Goal: Information Seeking & Learning: Learn about a topic

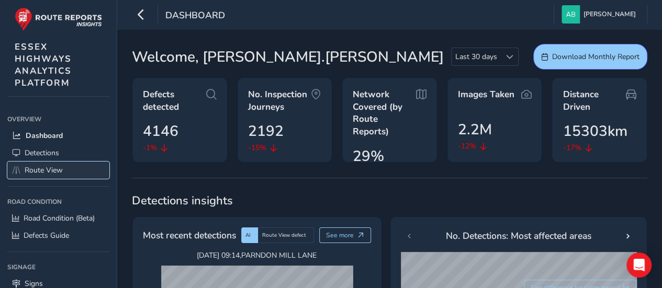
drag, startPoint x: 45, startPoint y: 165, endPoint x: 53, endPoint y: 167, distance: 8.1
click at [45, 165] on span "Route View" at bounding box center [44, 170] width 38 height 10
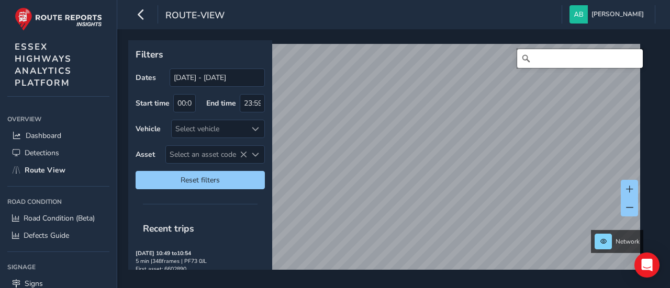
click at [534, 59] on input "Search" at bounding box center [580, 58] width 126 height 19
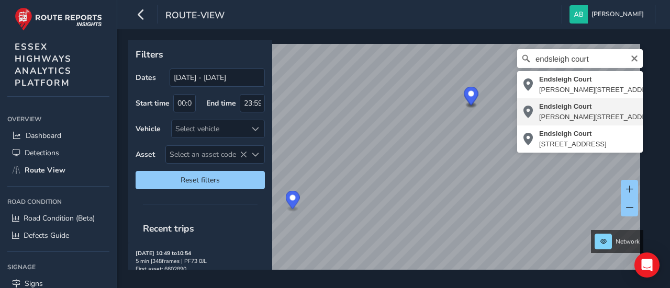
type input "[STREET_ADDRESS][PERSON_NAME]"
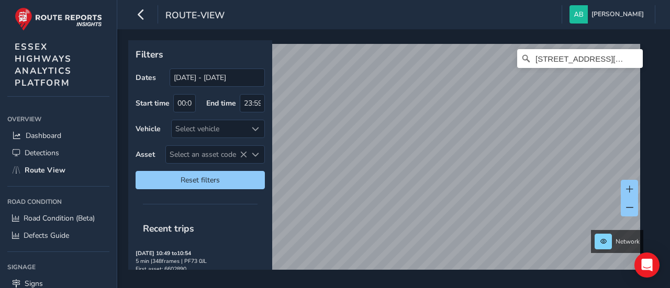
click at [452, 284] on div "Filters Dates [DATE] - [DATE] Start time 00:00 End time 23:59 Vehicle Select ve…" at bounding box center [393, 158] width 553 height 259
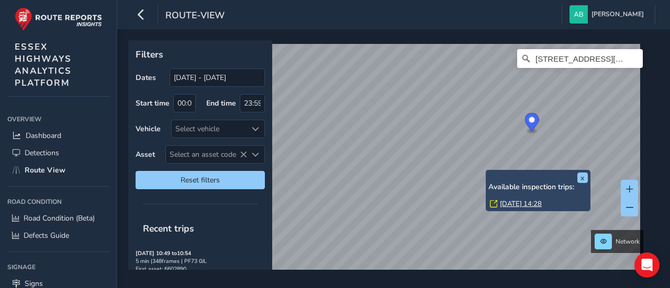
click at [500, 205] on link "[DATE] 14:28" at bounding box center [521, 203] width 42 height 9
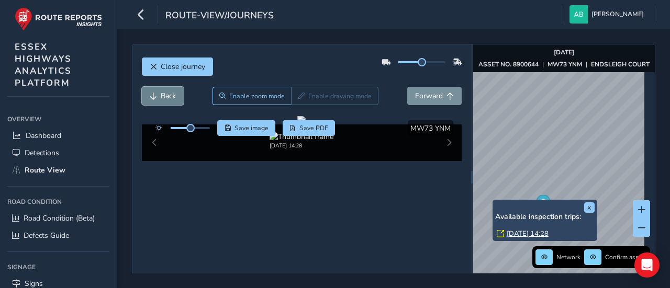
click at [169, 99] on span "Back" at bounding box center [168, 96] width 15 height 10
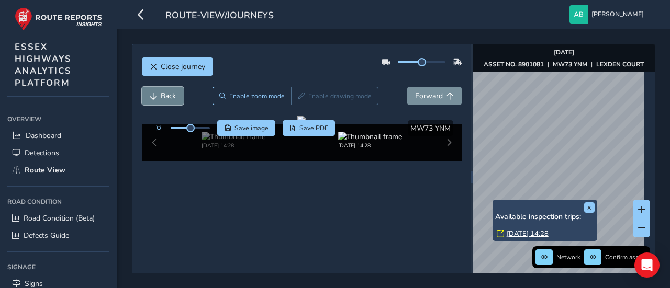
click at [169, 99] on span "Back" at bounding box center [168, 96] width 15 height 10
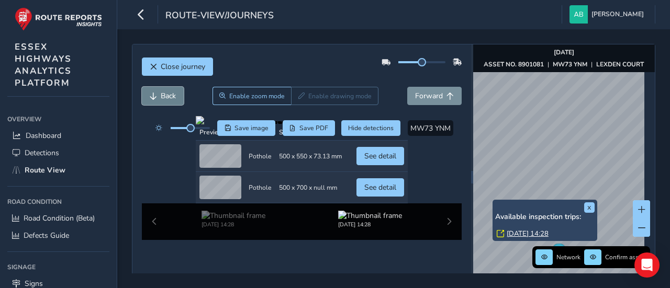
click at [169, 99] on span "Back" at bounding box center [168, 96] width 15 height 10
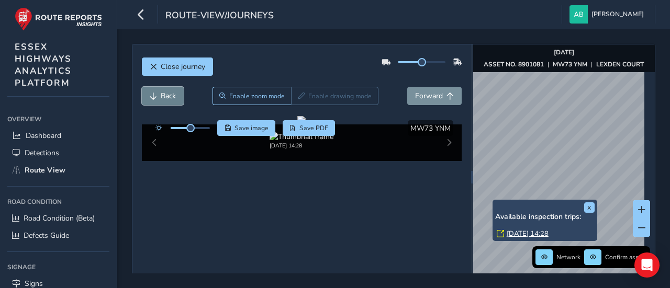
click at [169, 99] on span "Back" at bounding box center [168, 96] width 15 height 10
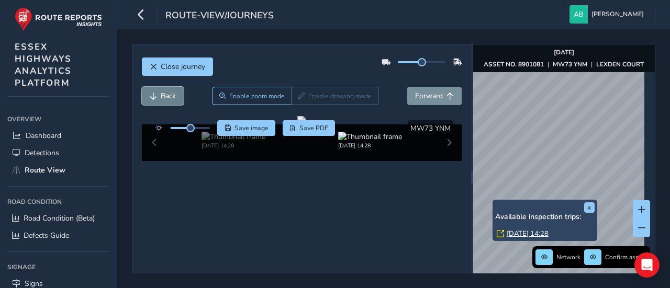
click at [169, 99] on span "Back" at bounding box center [168, 96] width 15 height 10
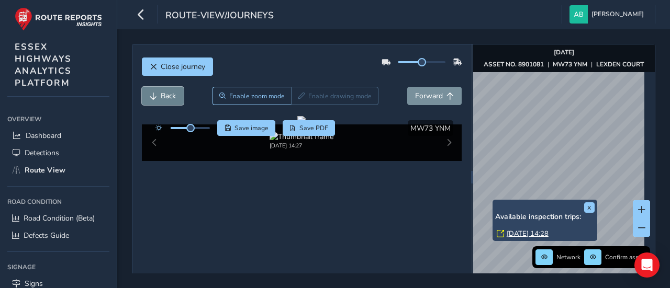
click at [172, 96] on span "Back" at bounding box center [168, 96] width 15 height 10
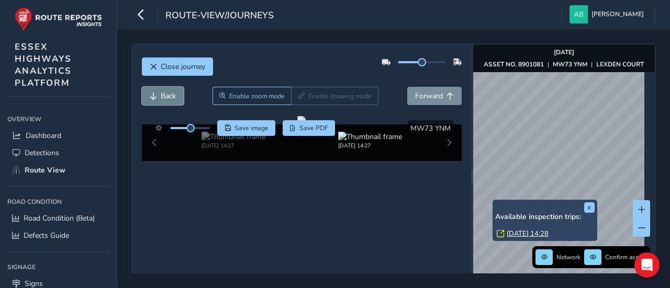
click at [172, 96] on span "Back" at bounding box center [168, 96] width 15 height 10
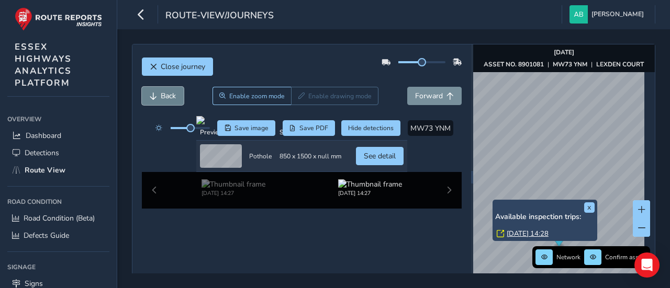
click at [172, 96] on span "Back" at bounding box center [168, 96] width 15 height 10
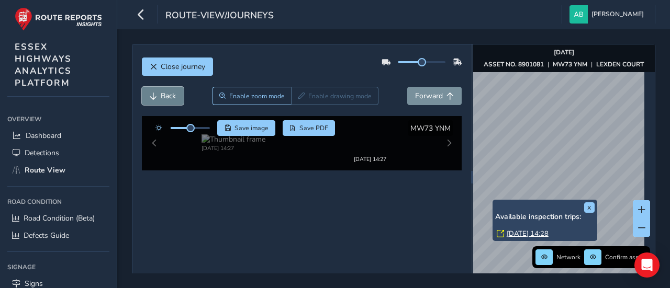
click at [172, 96] on span "Back" at bounding box center [168, 96] width 15 height 10
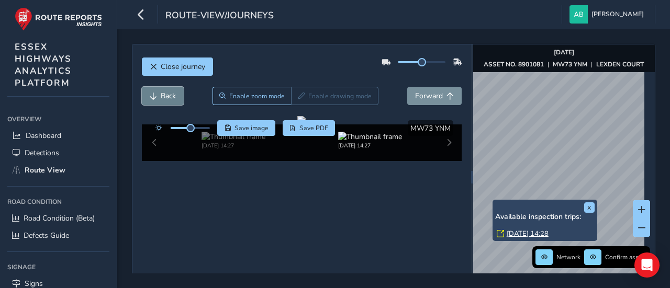
click at [172, 96] on span "Back" at bounding box center [168, 96] width 15 height 10
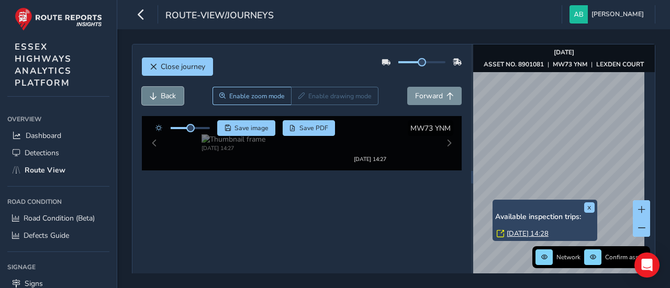
click at [172, 96] on span "Back" at bounding box center [168, 96] width 15 height 10
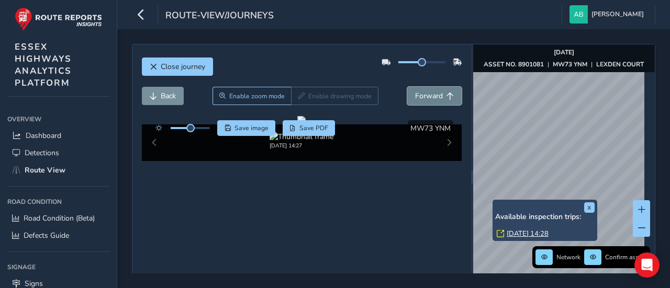
click at [429, 96] on span "Forward" at bounding box center [429, 96] width 28 height 10
click at [174, 93] on span "Back" at bounding box center [168, 96] width 15 height 10
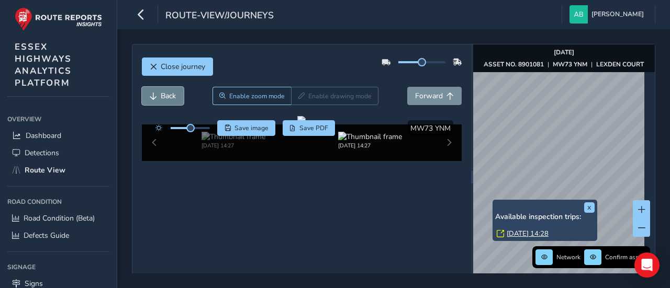
click at [174, 93] on span "Back" at bounding box center [168, 96] width 15 height 10
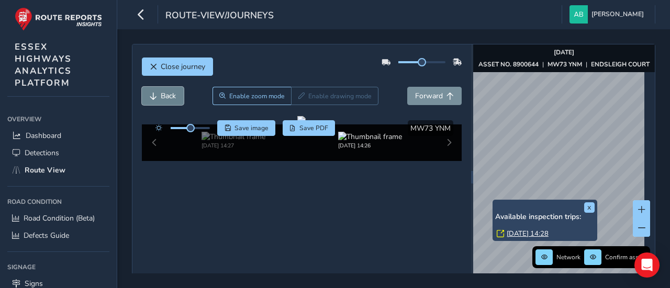
click at [174, 93] on span "Back" at bounding box center [168, 96] width 15 height 10
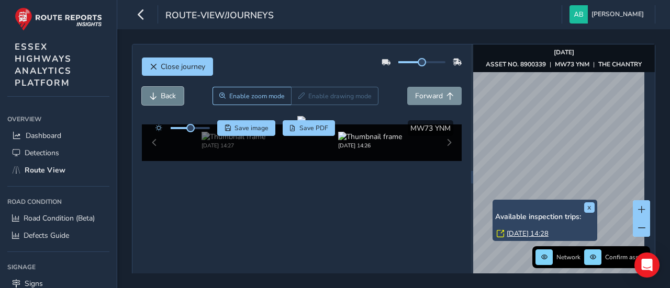
click at [174, 93] on span "Back" at bounding box center [168, 96] width 15 height 10
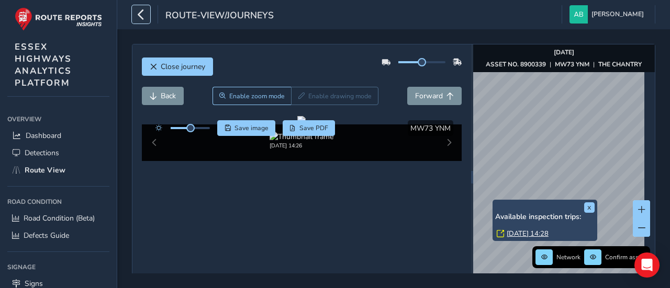
click at [143, 12] on icon "button" at bounding box center [141, 14] width 11 height 18
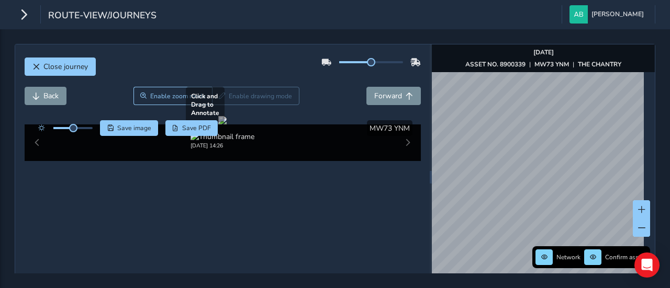
click at [375, 175] on div "Close journey Back Enable zoom mode Enable drawing mode Forward Click and Drag …" at bounding box center [335, 177] width 641 height 267
click at [662, 186] on div "Close journey Back Enable zoom mode Enable drawing mode Forward Click and Drag …" at bounding box center [335, 158] width 670 height 259
click at [389, 96] on span "Forward" at bounding box center [388, 96] width 28 height 10
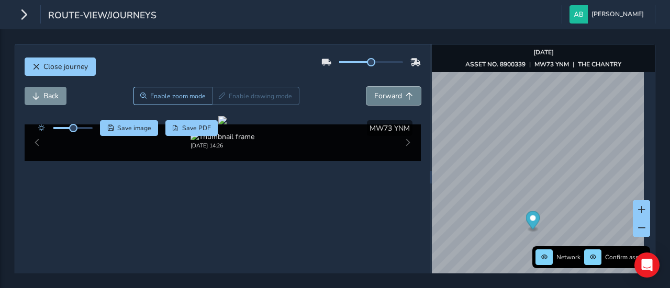
click at [389, 96] on span "Forward" at bounding box center [388, 96] width 28 height 10
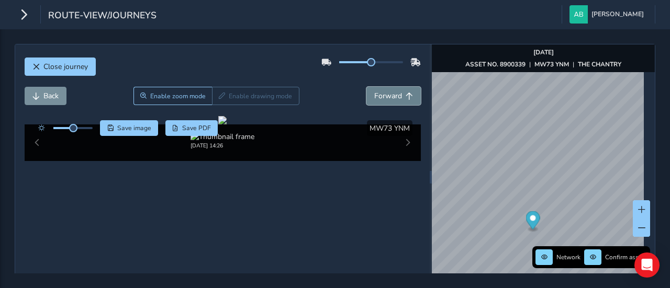
click at [389, 96] on span "Forward" at bounding box center [388, 96] width 28 height 10
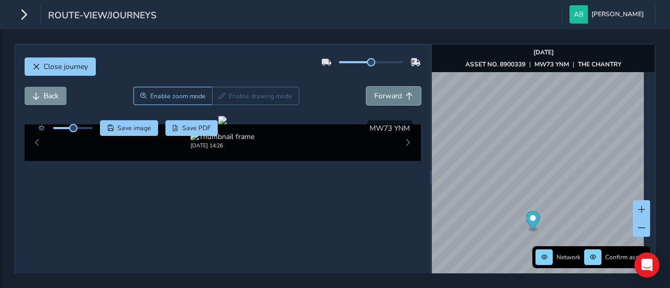
click at [389, 96] on span "Forward" at bounding box center [388, 96] width 28 height 10
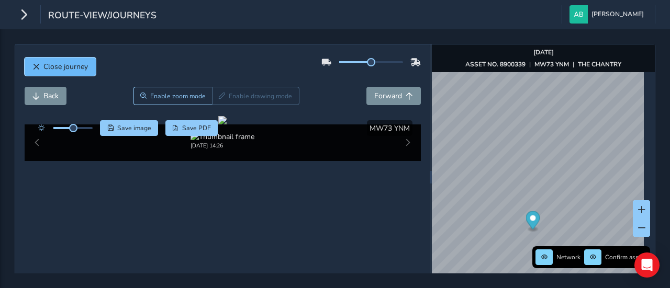
click at [68, 63] on span "Close journey" at bounding box center [65, 67] width 44 height 10
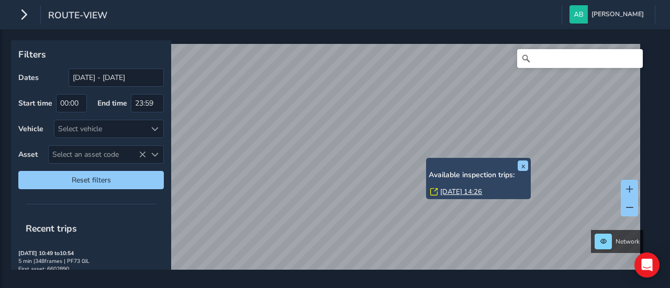
click at [448, 191] on link "[DATE] 14:26" at bounding box center [461, 191] width 42 height 9
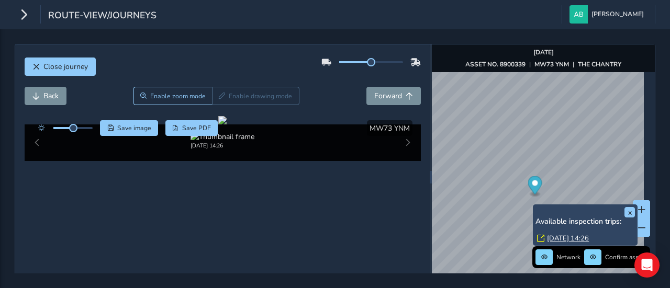
click at [534, 207] on div "x Available inspection trips: [GEOGRAPHIC_DATA][DATE] 14:26" at bounding box center [585, 225] width 105 height 41
click at [554, 238] on link "[DATE] 14:26" at bounding box center [568, 238] width 42 height 9
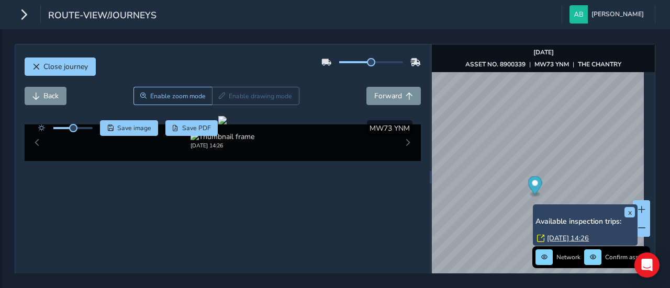
click at [554, 238] on link "[DATE] 14:26" at bounding box center [568, 238] width 42 height 9
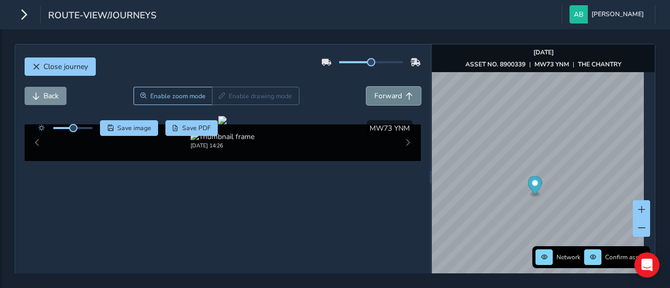
click at [396, 91] on span "Forward" at bounding box center [388, 96] width 28 height 10
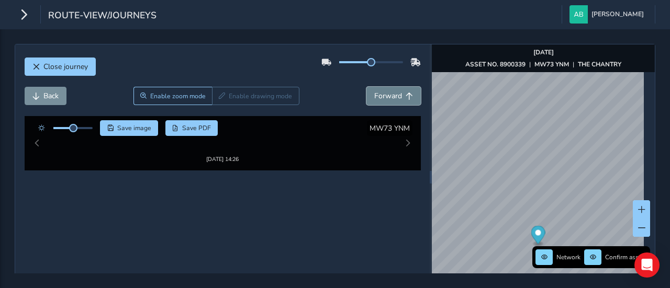
click at [396, 92] on span "Forward" at bounding box center [388, 96] width 28 height 10
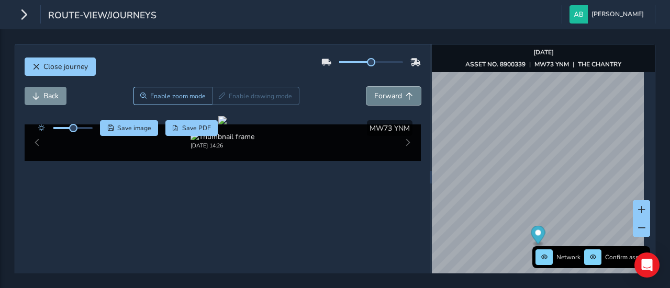
click at [396, 92] on span "Forward" at bounding box center [388, 96] width 28 height 10
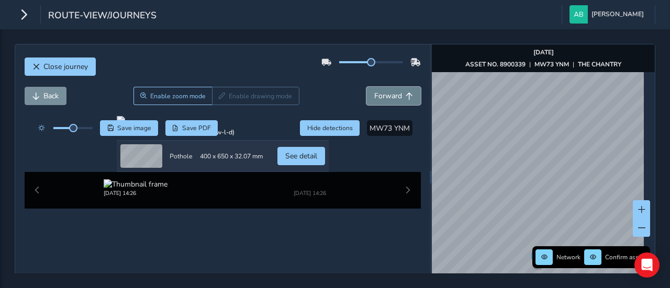
click at [396, 92] on span "Forward" at bounding box center [388, 96] width 28 height 10
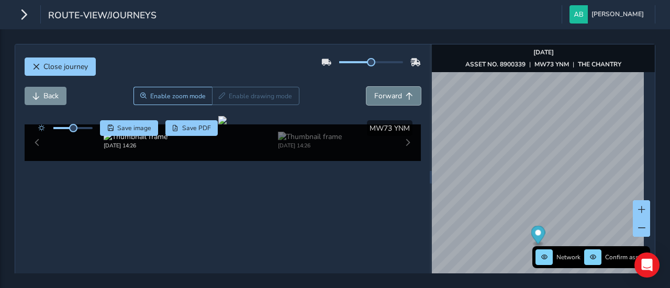
click at [396, 92] on span "Forward" at bounding box center [388, 96] width 28 height 10
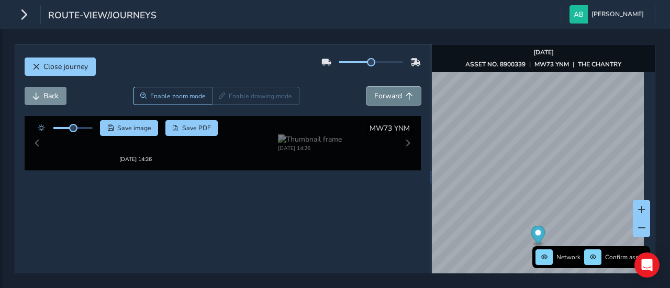
click at [396, 92] on span "Forward" at bounding box center [388, 96] width 28 height 10
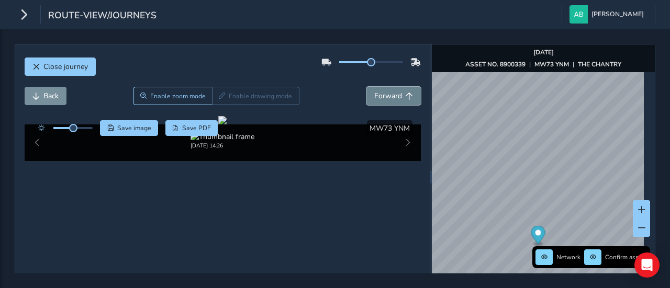
click at [396, 92] on span "Forward" at bounding box center [388, 96] width 28 height 10
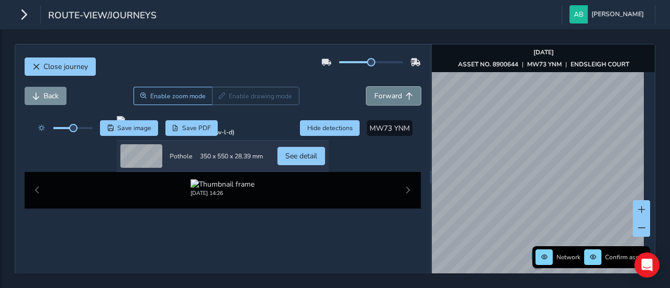
click at [396, 92] on span "Forward" at bounding box center [388, 96] width 28 height 10
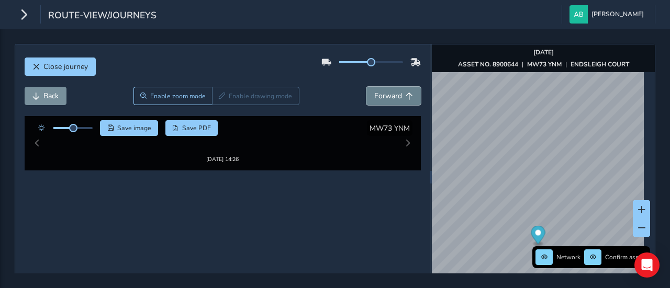
click at [396, 92] on span "Forward" at bounding box center [388, 96] width 28 height 10
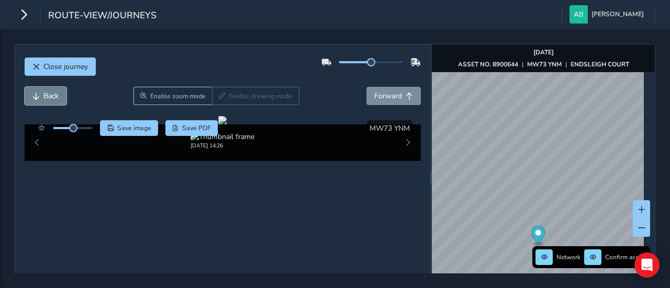
click at [42, 96] on button "Back" at bounding box center [46, 96] width 42 height 18
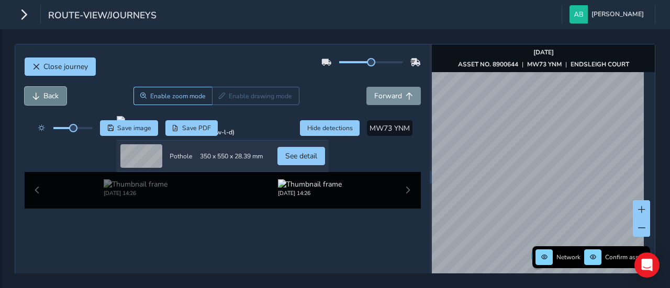
click at [42, 96] on button "Back" at bounding box center [46, 96] width 42 height 18
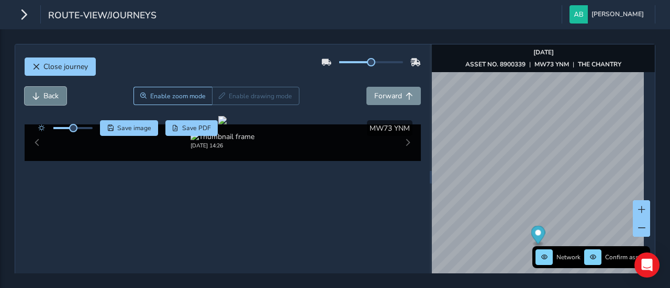
click at [42, 96] on button "Back" at bounding box center [46, 96] width 42 height 18
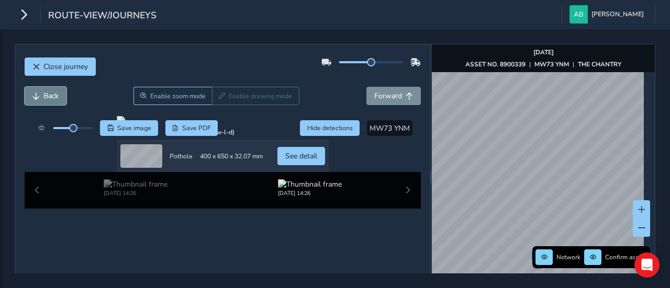
click at [42, 96] on button "Back" at bounding box center [46, 96] width 42 height 18
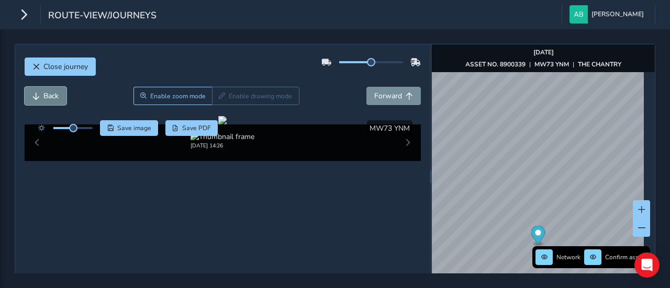
click at [42, 96] on button "Back" at bounding box center [46, 96] width 42 height 18
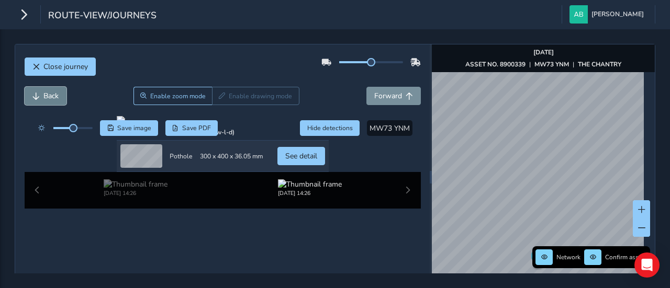
click at [42, 96] on button "Back" at bounding box center [46, 96] width 42 height 18
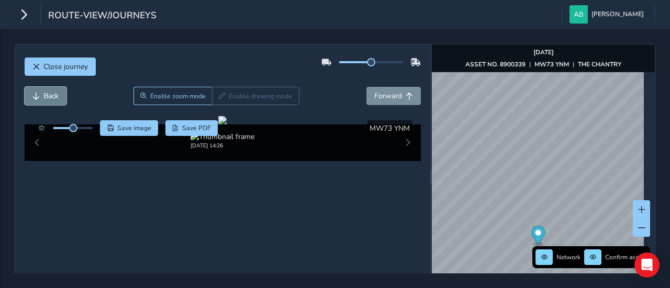
click at [42, 96] on button "Back" at bounding box center [46, 96] width 42 height 18
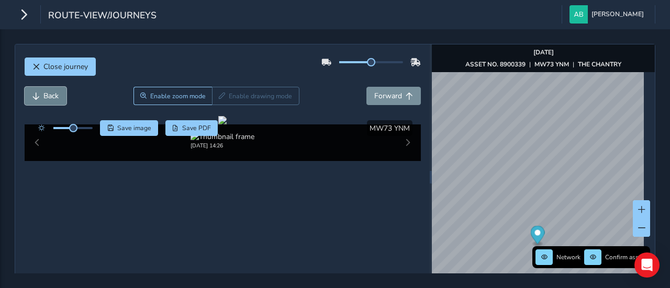
click at [42, 96] on button "Back" at bounding box center [46, 96] width 42 height 18
click at [389, 94] on span "Forward" at bounding box center [388, 96] width 28 height 10
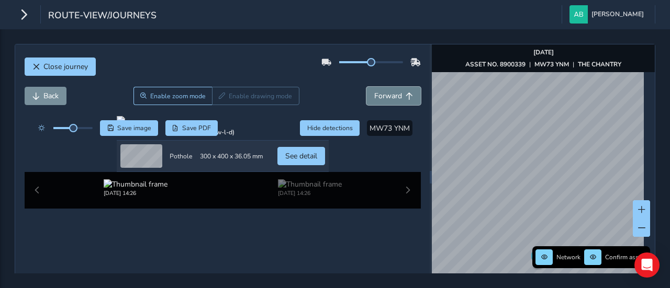
click at [389, 94] on span "Forward" at bounding box center [388, 96] width 28 height 10
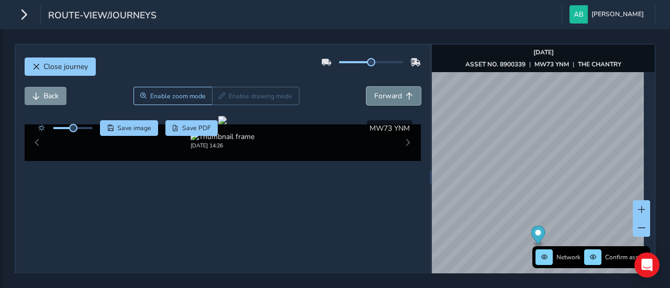
click at [389, 94] on span "Forward" at bounding box center [388, 96] width 28 height 10
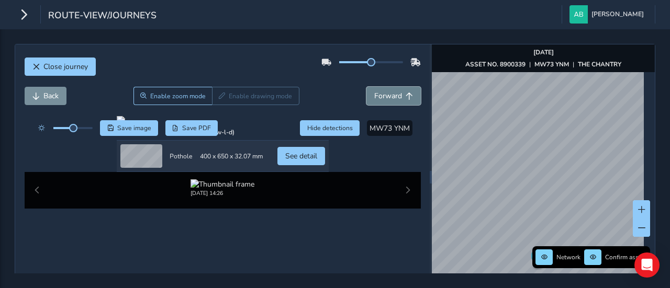
click at [389, 94] on span "Forward" at bounding box center [388, 96] width 28 height 10
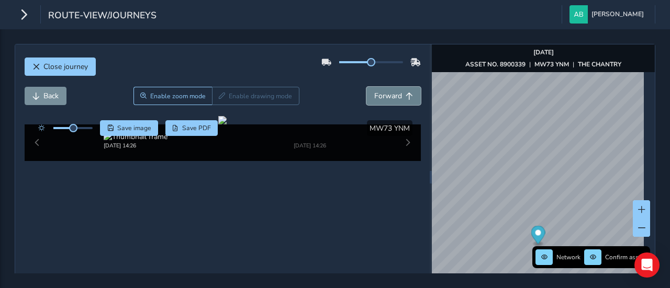
click at [389, 94] on span "Forward" at bounding box center [388, 96] width 28 height 10
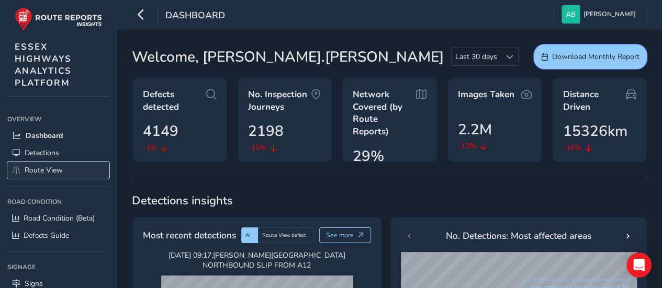
click at [46, 167] on span "Route View" at bounding box center [44, 170] width 38 height 10
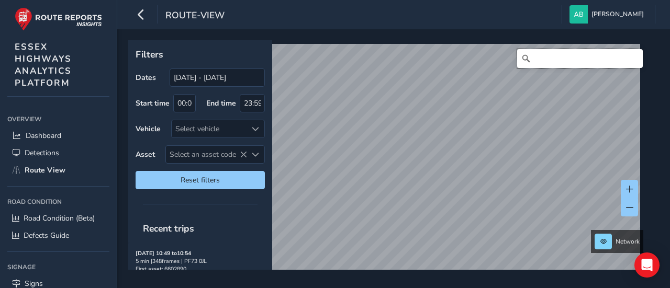
click at [558, 54] on input "Search" at bounding box center [580, 58] width 126 height 19
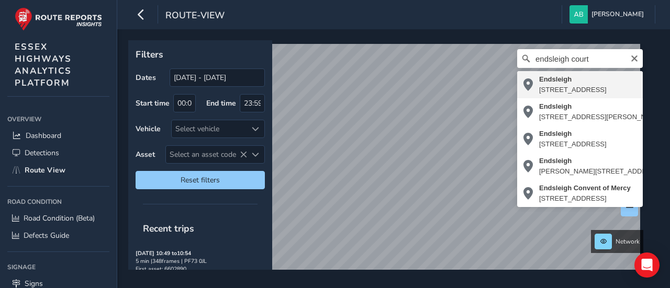
type input "Endsleigh, 15, Long Park Road, St Stephens, Forder, Saltash, Cornwall, England,…"
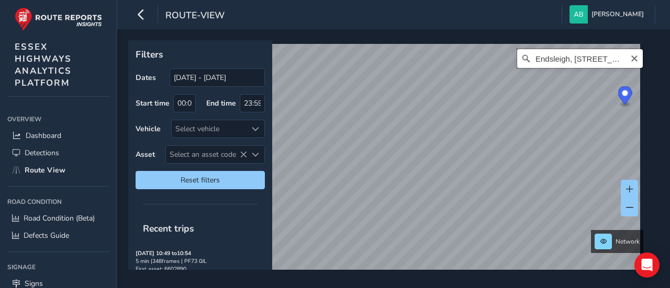
click at [546, 62] on input "Endsleigh, 15, Long Park Road, St Stephens, Forder, Saltash, Cornwall, England,…" at bounding box center [580, 58] width 126 height 19
click at [630, 55] on icon "Clear" at bounding box center [634, 58] width 8 height 8
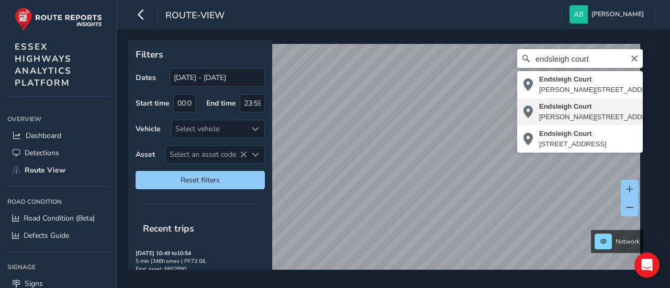
type input "[STREET_ADDRESS][PERSON_NAME]"
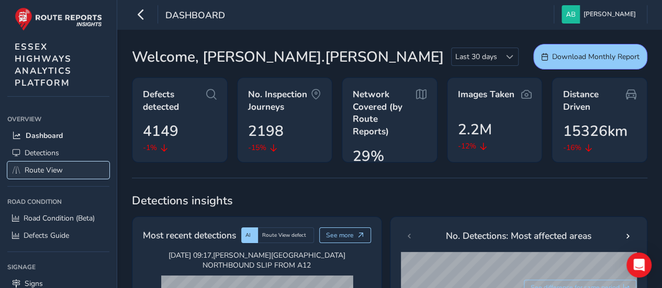
click at [46, 170] on span "Route View" at bounding box center [44, 170] width 38 height 10
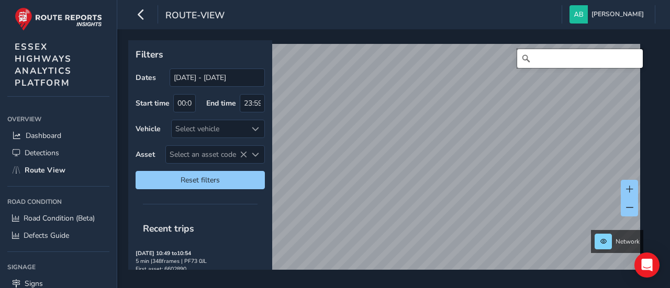
click at [542, 59] on input "Search" at bounding box center [580, 58] width 126 height 19
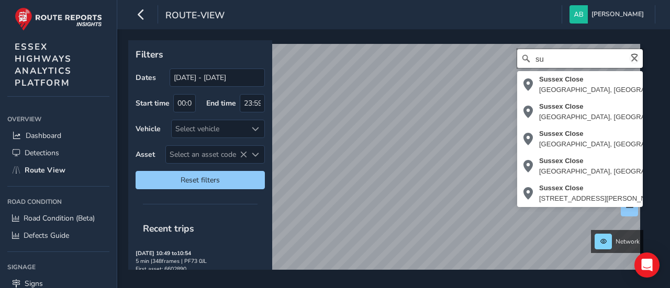
type input "s"
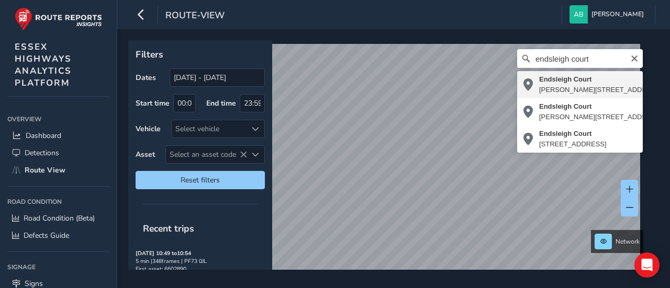
type input "Endsleigh Court, Handford Place, Lexden, Colchester, Essex, England, CO3 3QS, U…"
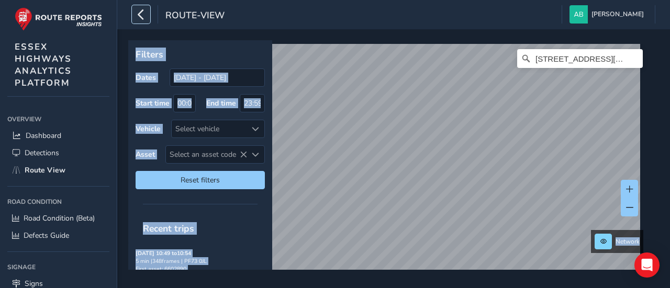
click at [143, 11] on icon "button" at bounding box center [141, 14] width 11 height 18
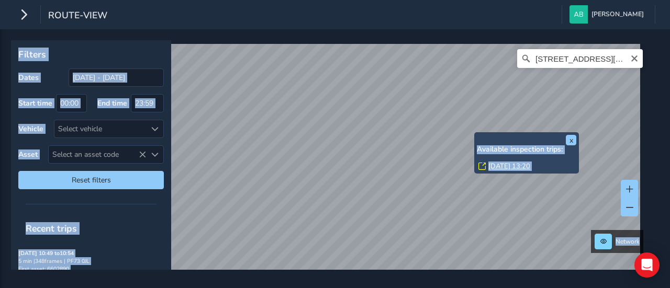
scroll to position [16, 0]
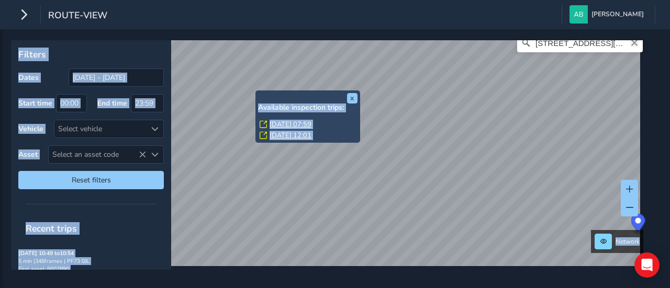
click at [630, 46] on icon "Clear" at bounding box center [634, 43] width 8 height 8
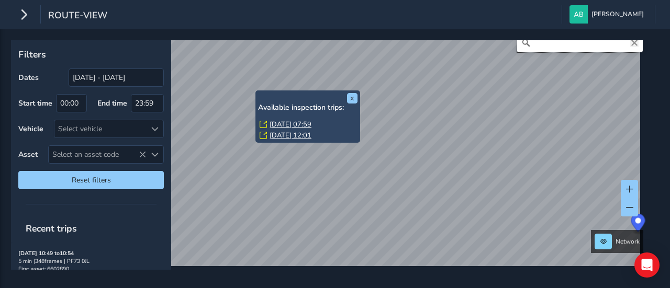
scroll to position [9, 0]
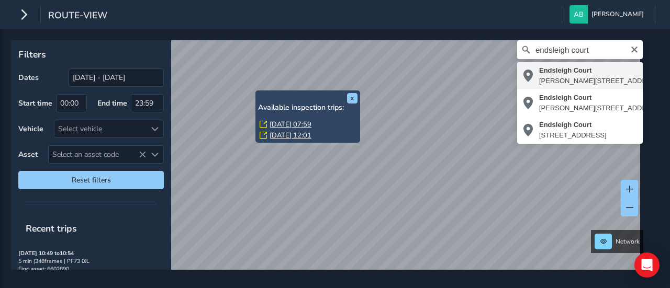
type input "Endsleigh Court, Handford Place, Lexden, Colchester, Essex, England, CO3 3QS, U…"
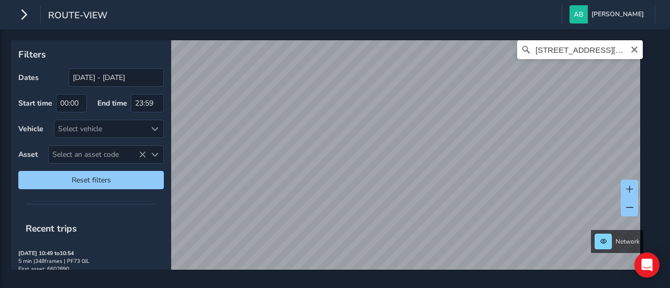
click at [410, 286] on div "Filters Dates [DATE] - [DATE] Start time 00:00 End time 23:59 Vehicle Select ve…" at bounding box center [335, 158] width 670 height 259
